Goal: Task Accomplishment & Management: Use online tool/utility

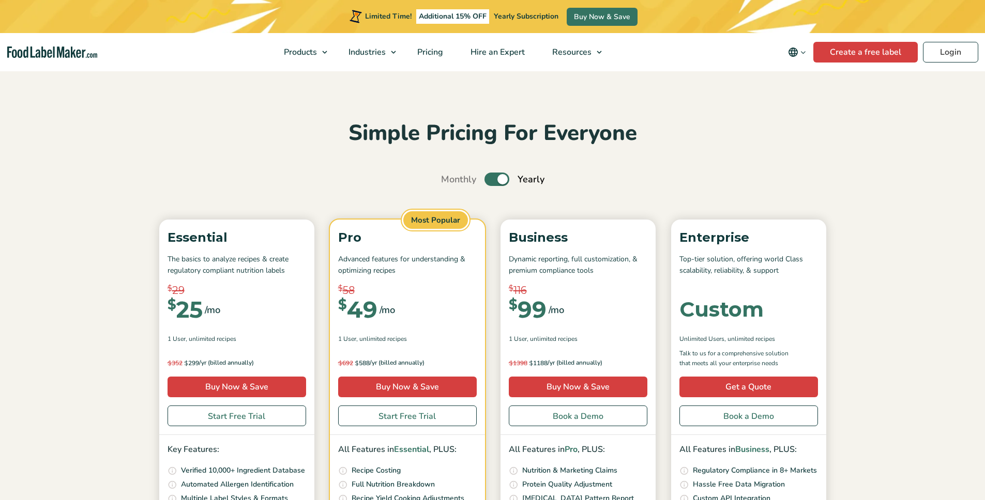
click at [951, 52] on link "Login" at bounding box center [950, 52] width 55 height 21
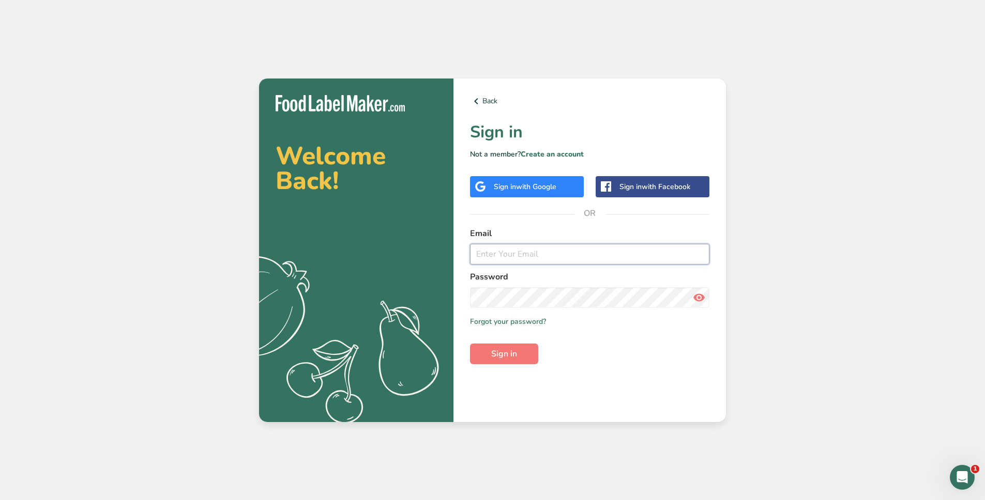
click at [567, 254] on input "email" at bounding box center [589, 254] width 239 height 21
type input "[EMAIL_ADDRESS][DOMAIN_NAME]"
click at [470, 344] on button "Sign in" at bounding box center [504, 354] width 68 height 21
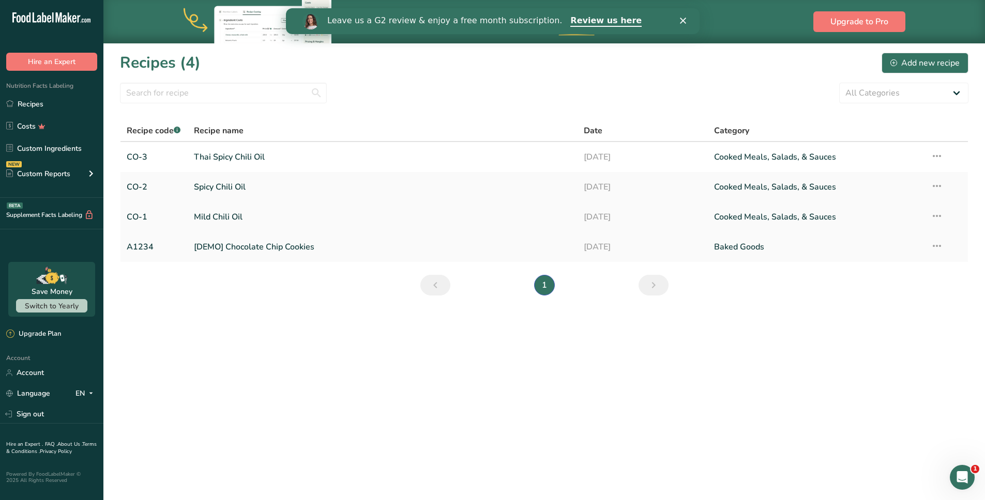
click at [357, 222] on link "Mild Chili Oil" at bounding box center [383, 217] width 378 height 22
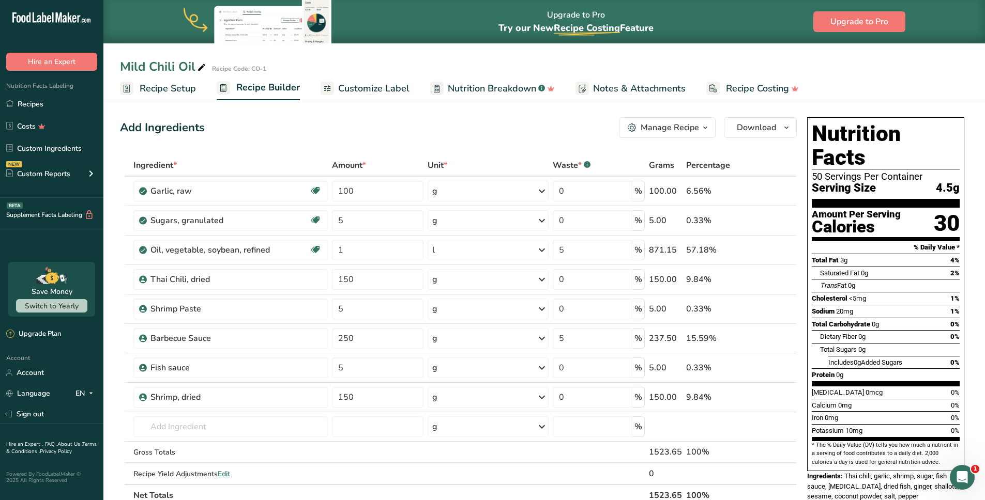
click at [366, 85] on span "Customize Label" at bounding box center [373, 89] width 71 height 14
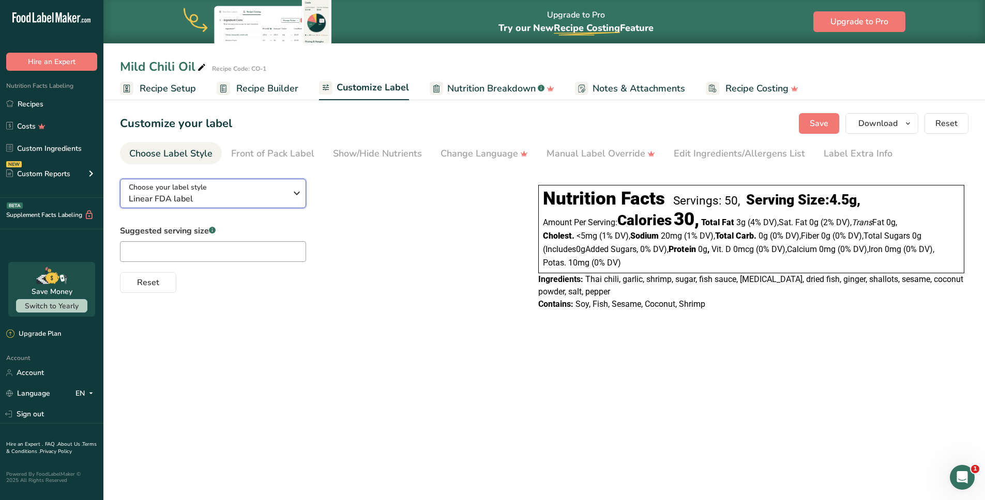
click at [295, 194] on icon "button" at bounding box center [297, 193] width 12 height 19
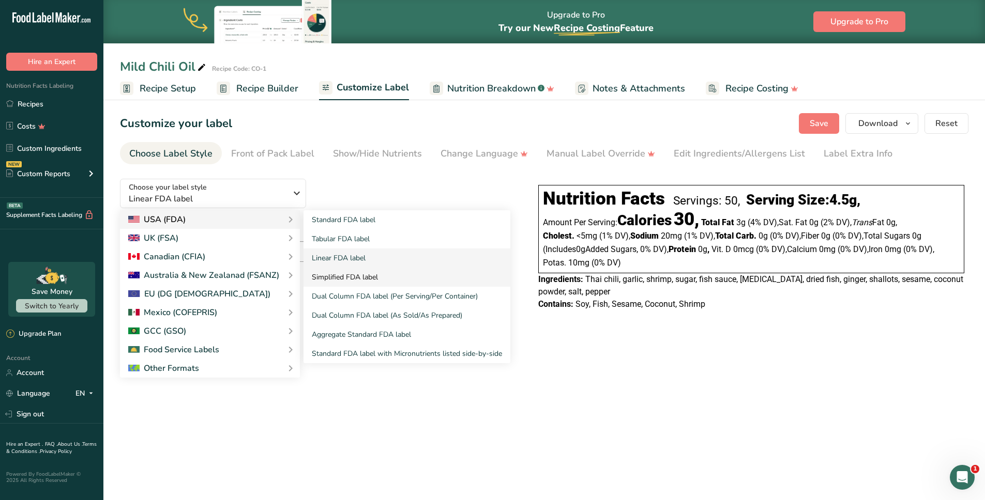
click at [357, 275] on link "Simplified FDA label" at bounding box center [406, 277] width 207 height 19
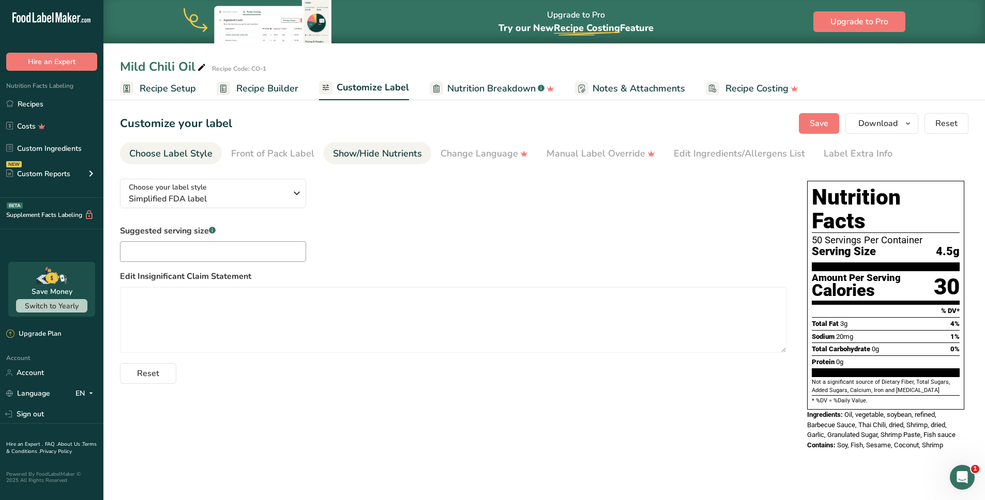
click at [397, 149] on div "Show/Hide Nutrients" at bounding box center [377, 154] width 89 height 14
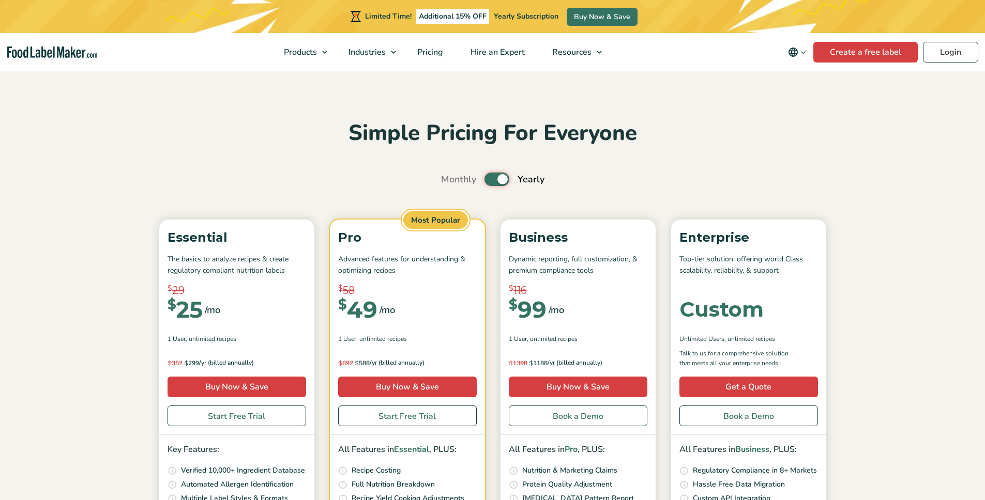
click at [450, 177] on input "Toggle" at bounding box center [446, 179] width 7 height 7
checkbox input "false"
